Goal: Find contact information: Find specific fact

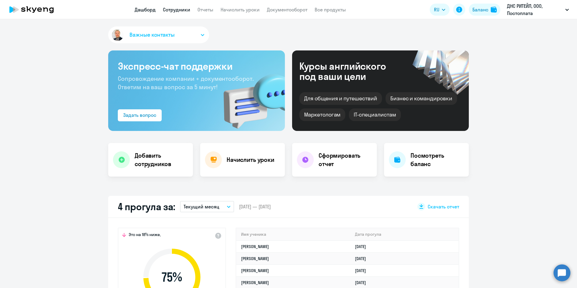
click at [176, 8] on link "Сотрудники" at bounding box center [176, 10] width 27 height 6
select select "30"
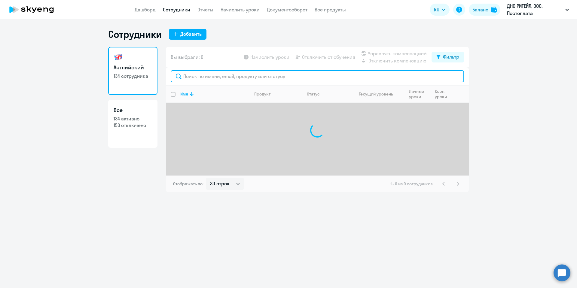
click at [195, 72] on input "text" at bounding box center [317, 76] width 293 height 12
type input "Бакалдин"
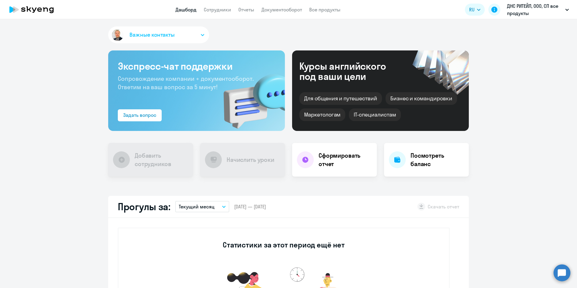
drag, startPoint x: 0, startPoint y: 0, endPoint x: 471, endPoint y: 34, distance: 472.3
click at [219, 11] on link "Сотрудники" at bounding box center [217, 10] width 27 height 6
select select "30"
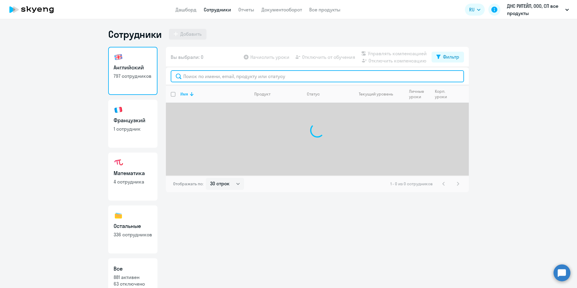
click at [217, 72] on input "text" at bounding box center [317, 76] width 293 height 12
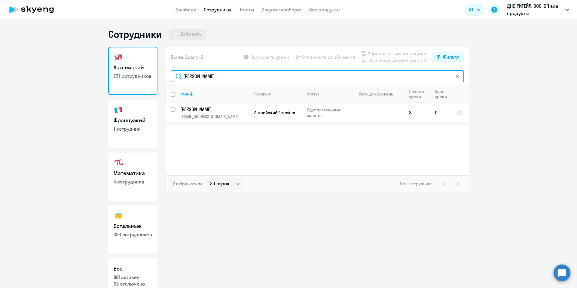
type input "[PERSON_NAME]"
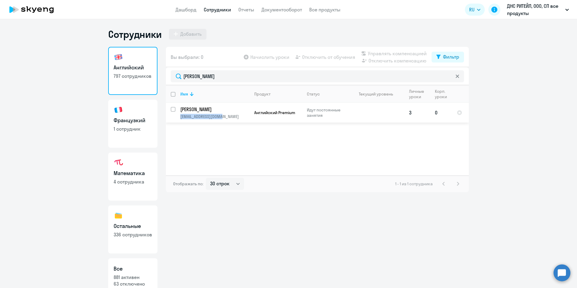
copy p "[EMAIL_ADDRESS][DOMAIN_NAME]"
drag, startPoint x: 228, startPoint y: 118, endPoint x: 251, endPoint y: 262, distance: 145.8
click at [251, 261] on div "Вы выбрали: 0 Начислить уроки Отключить от обучения Управлять компенсацией Откл…" at bounding box center [317, 167] width 303 height 241
